Goal: Information Seeking & Learning: Find specific fact

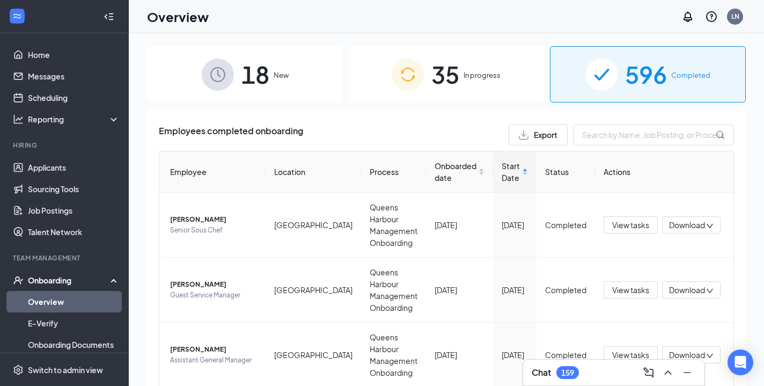
click at [452, 74] on span "35" at bounding box center [445, 74] width 28 height 37
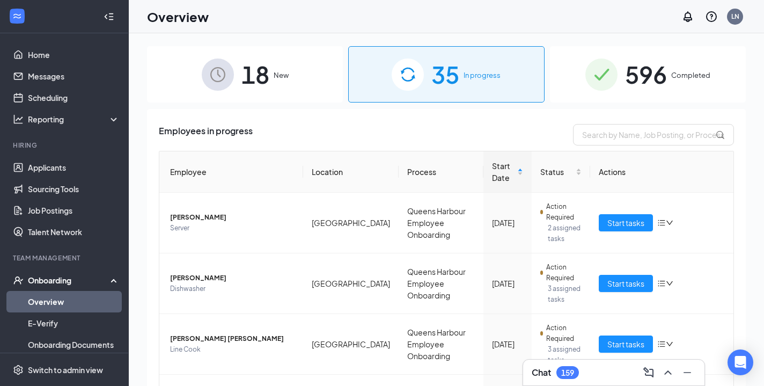
click at [634, 82] on span "596" at bounding box center [646, 74] width 42 height 37
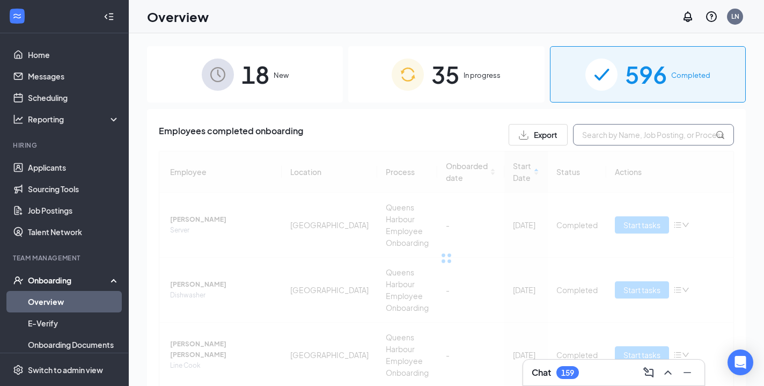
click at [622, 137] on input "text" at bounding box center [653, 134] width 161 height 21
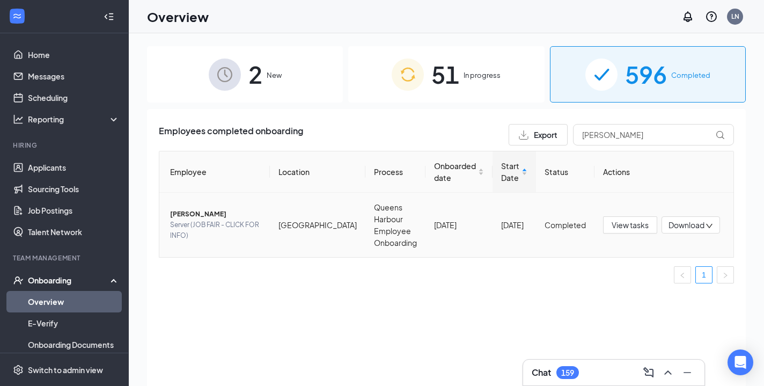
drag, startPoint x: 600, startPoint y: 152, endPoint x: 188, endPoint y: 215, distance: 416.8
click at [188, 215] on span "[PERSON_NAME]" at bounding box center [215, 214] width 91 height 11
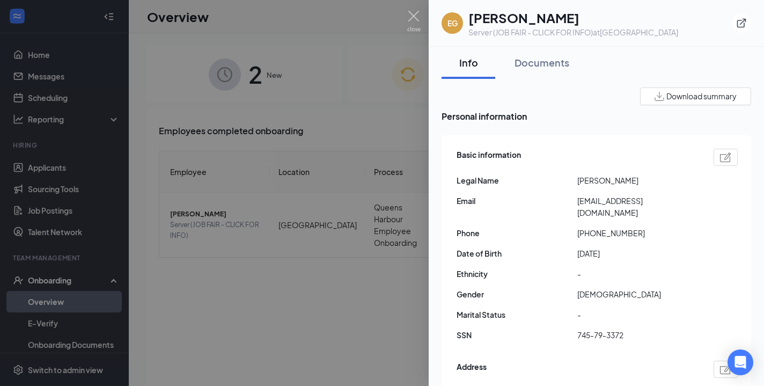
click at [347, 328] on div at bounding box center [382, 193] width 764 height 386
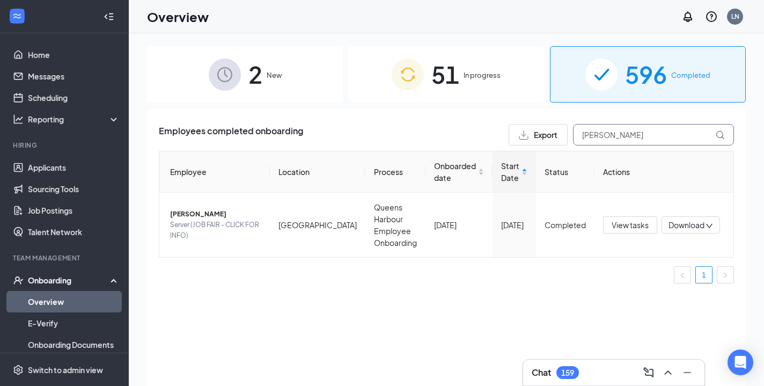
click at [598, 131] on input "[PERSON_NAME]" at bounding box center [653, 134] width 161 height 21
click at [625, 138] on input "[PERSON_NAME]" at bounding box center [653, 134] width 161 height 21
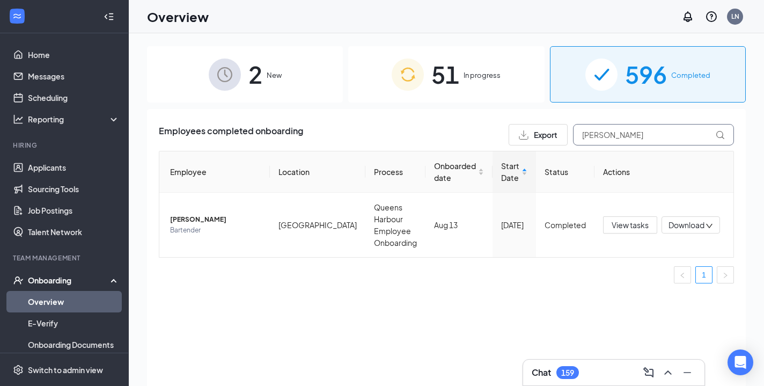
click at [625, 138] on input "[PERSON_NAME]" at bounding box center [653, 134] width 161 height 21
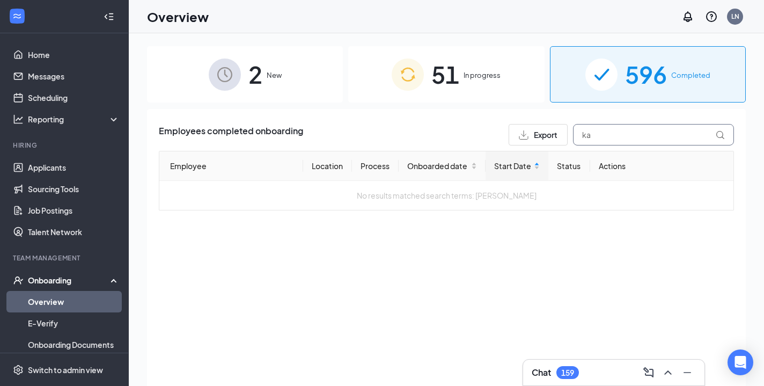
type input "k"
click at [473, 75] on span "In progress" at bounding box center [482, 75] width 37 height 11
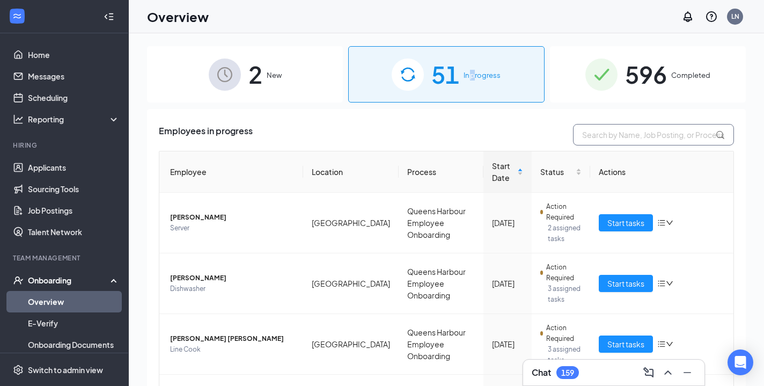
click at [615, 137] on input "text" at bounding box center [653, 134] width 161 height 21
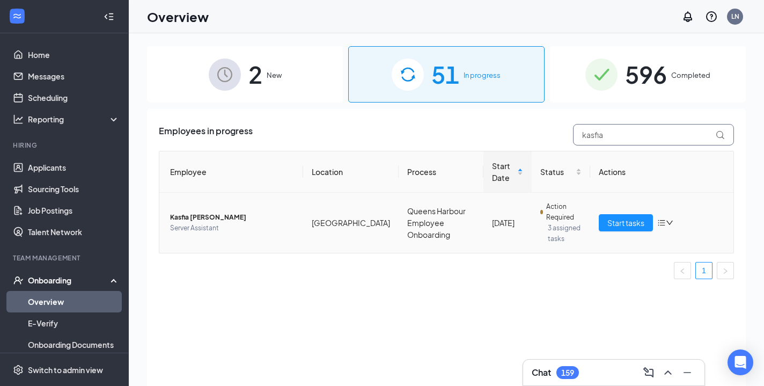
type input "kasfia"
click at [212, 216] on span "Kasfia [PERSON_NAME]" at bounding box center [232, 217] width 124 height 11
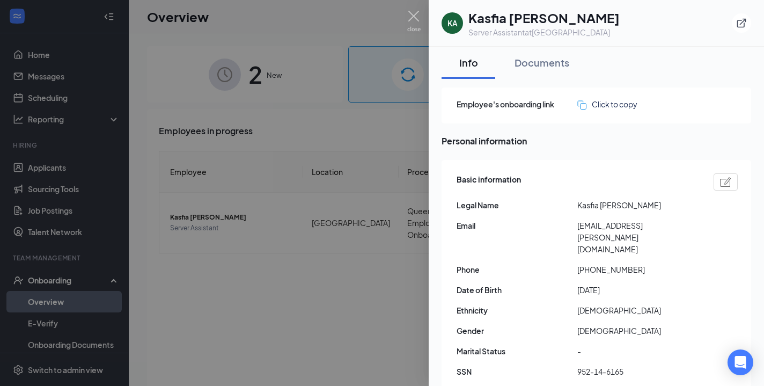
click at [371, 247] on div at bounding box center [382, 193] width 764 height 386
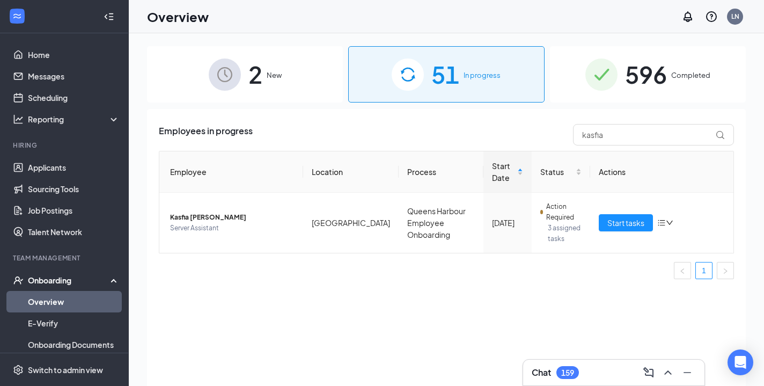
click at [374, 299] on div "Employees in progress kasfia Employee Location Process Start Date Status Action…" at bounding box center [446, 261] width 599 height 304
click at [633, 221] on span "Start tasks" at bounding box center [625, 223] width 37 height 12
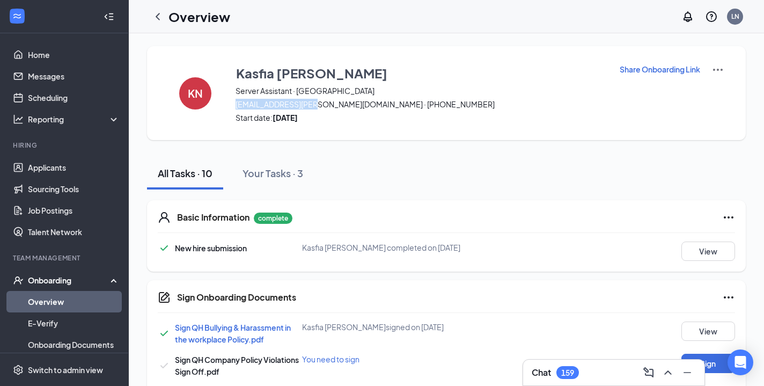
drag, startPoint x: 310, startPoint y: 106, endPoint x: 235, endPoint y: 107, distance: 74.6
click at [235, 107] on div "KN Kasfia [PERSON_NAME] Server Assistant · [GEOGRAPHIC_DATA] [EMAIL_ADDRESS][PE…" at bounding box center [446, 93] width 599 height 94
copy span "[EMAIL_ADDRESS][PERSON_NAME][DOMAIN_NAME]"
drag, startPoint x: 370, startPoint y: 104, endPoint x: 314, endPoint y: 104, distance: 55.8
click at [314, 104] on span "[EMAIL_ADDRESS][PERSON_NAME][DOMAIN_NAME] · [PHONE_NUMBER]" at bounding box center [421, 104] width 370 height 11
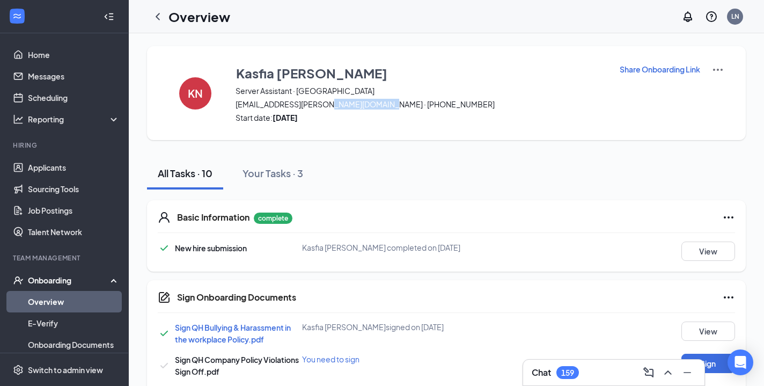
copy span "[PHONE_NUMBER]"
drag, startPoint x: 310, startPoint y: 106, endPoint x: 233, endPoint y: 104, distance: 76.2
click at [233, 104] on div "KN Kasfia [PERSON_NAME] Server Assistant · [GEOGRAPHIC_DATA] [EMAIL_ADDRESS][PE…" at bounding box center [446, 93] width 599 height 94
copy span "[EMAIL_ADDRESS][PERSON_NAME][DOMAIN_NAME]"
click at [160, 18] on icon "ChevronLeft" at bounding box center [157, 16] width 13 height 13
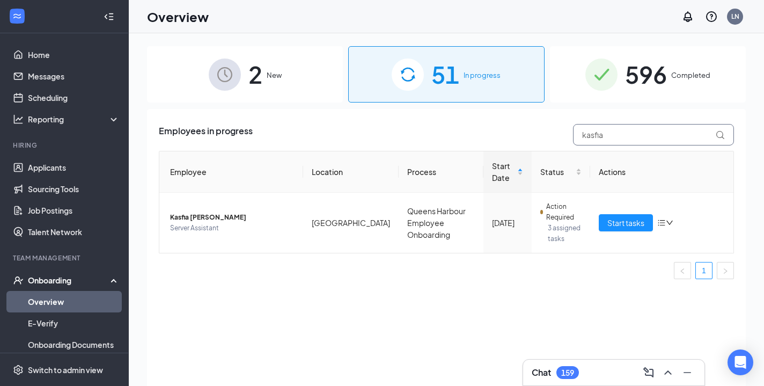
click at [617, 127] on input "kasfia" at bounding box center [653, 134] width 161 height 21
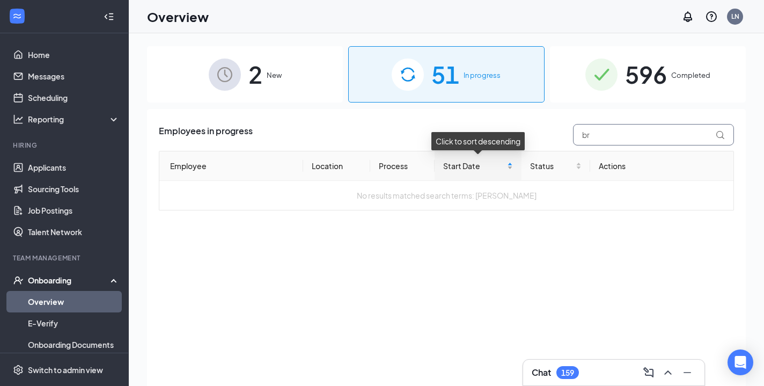
type input "b"
click at [628, 64] on span "596" at bounding box center [646, 74] width 42 height 37
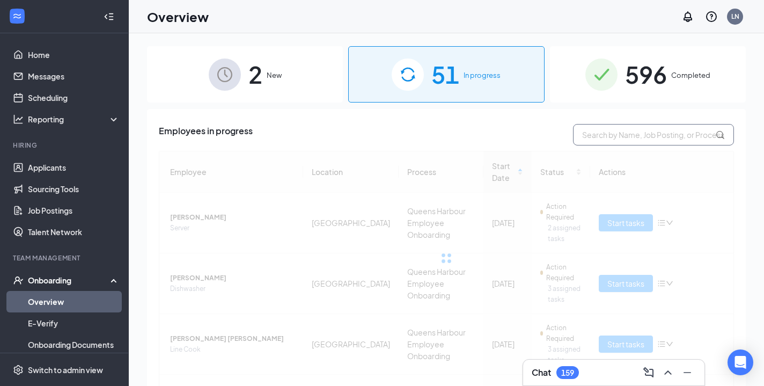
click at [600, 131] on input "text" at bounding box center [653, 134] width 161 height 21
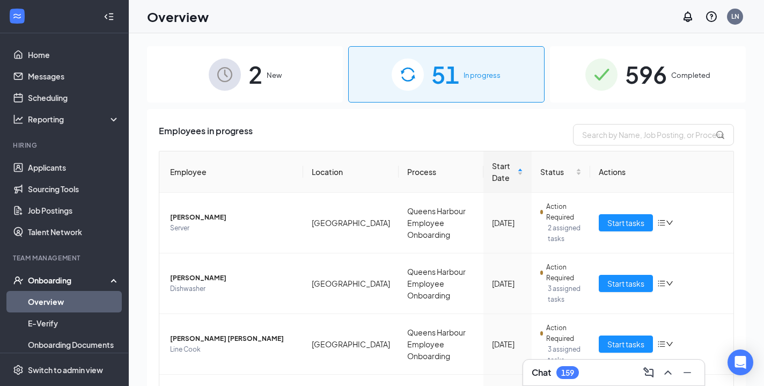
click at [624, 80] on div "596 Completed" at bounding box center [648, 74] width 196 height 56
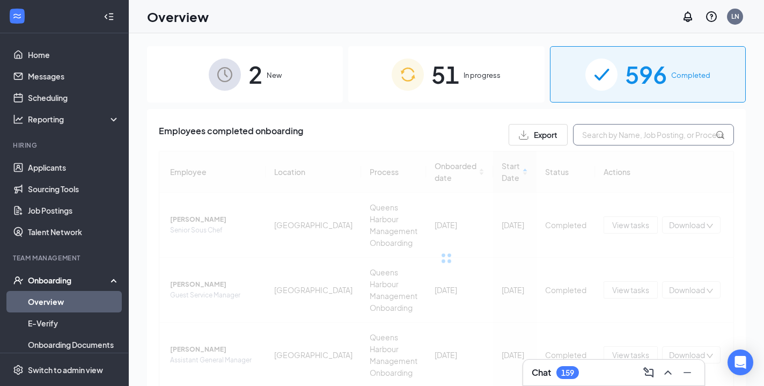
click at [614, 130] on input "text" at bounding box center [653, 134] width 161 height 21
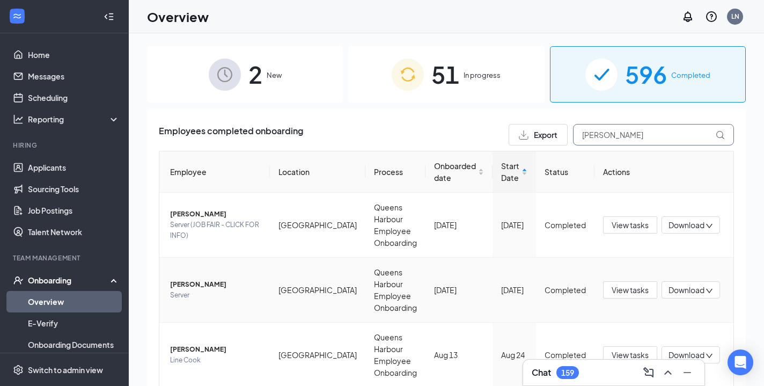
type input "[PERSON_NAME]"
click at [186, 286] on span "[PERSON_NAME]" at bounding box center [215, 284] width 91 height 11
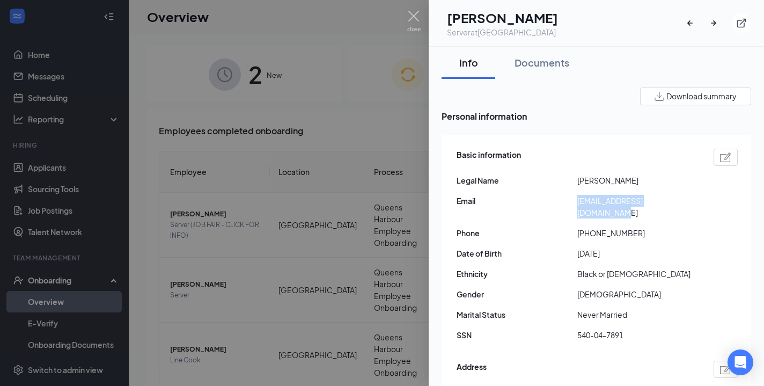
drag, startPoint x: 680, startPoint y: 203, endPoint x: 578, endPoint y: 203, distance: 102.0
click at [578, 203] on span "[EMAIL_ADDRESS][DOMAIN_NAME]" at bounding box center [637, 207] width 121 height 24
copy span "[EMAIL_ADDRESS][DOMAIN_NAME]"
drag, startPoint x: 631, startPoint y: 222, endPoint x: 588, endPoint y: 222, distance: 43.5
click at [588, 227] on span "[PHONE_NUMBER]" at bounding box center [637, 233] width 121 height 12
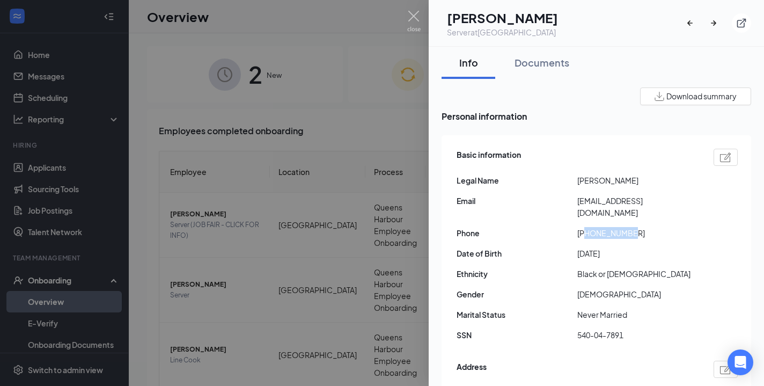
copy span "6476323212"
